Goal: Task Accomplishment & Management: Manage account settings

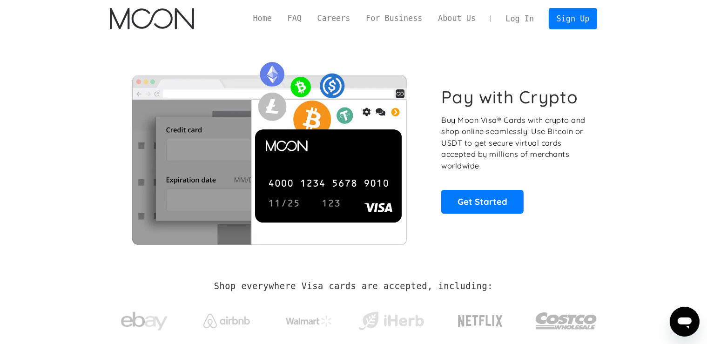
click at [518, 20] on link "Log In" at bounding box center [520, 18] width 44 height 20
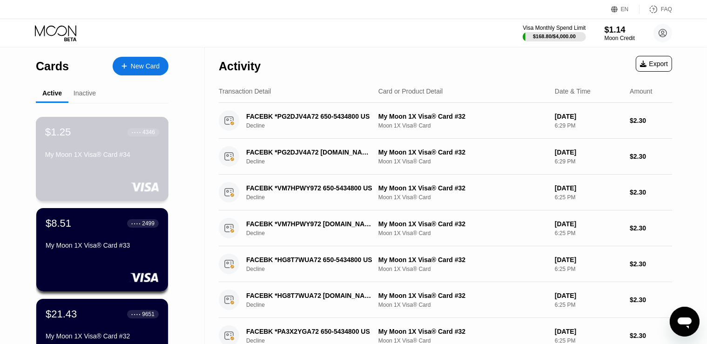
click at [73, 147] on div "$1.25 ● ● ● ● 4346 My Moon 1X Visa® Card #34" at bounding box center [102, 144] width 114 height 36
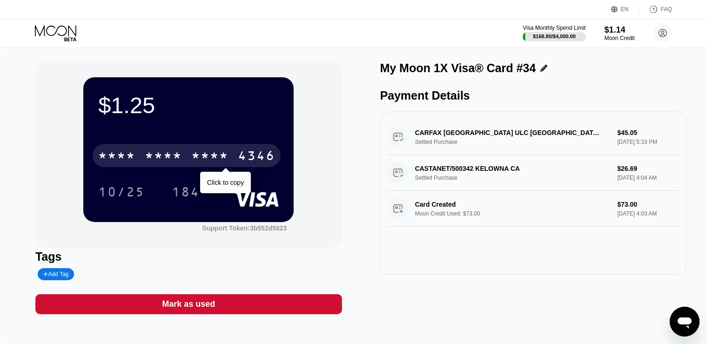
click at [104, 148] on div "* * * * * * * * * * * * 4346" at bounding box center [187, 155] width 188 height 23
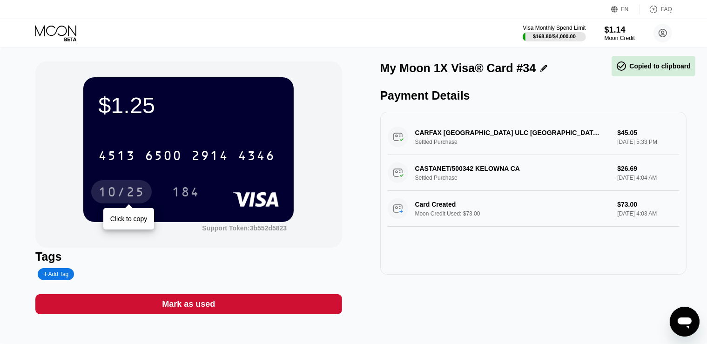
click at [123, 190] on div "10/25" at bounding box center [121, 193] width 47 height 15
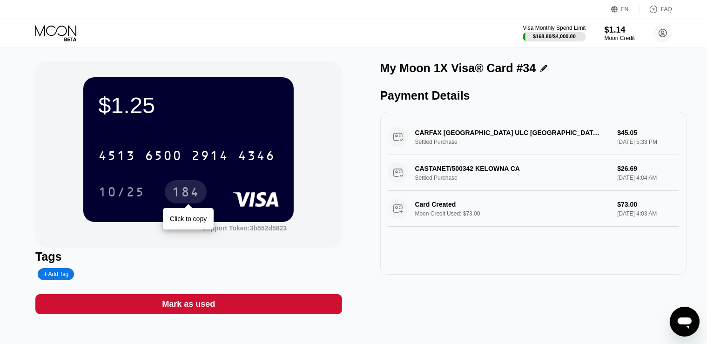
click at [178, 191] on div "184" at bounding box center [186, 193] width 28 height 15
